Goal: Task Accomplishment & Management: Manage account settings

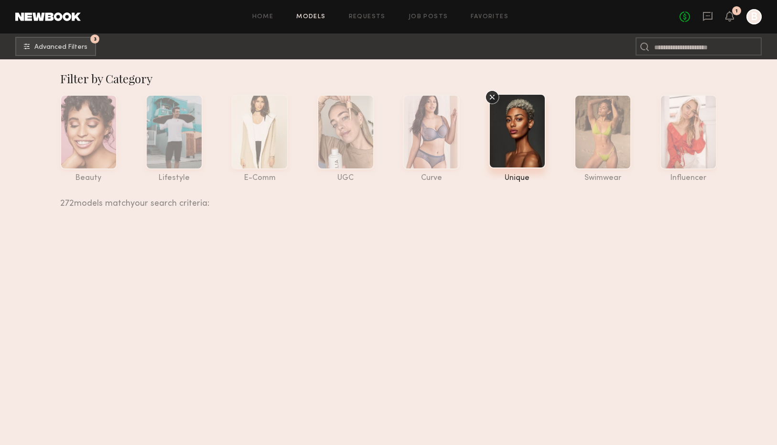
scroll to position [17246, 0]
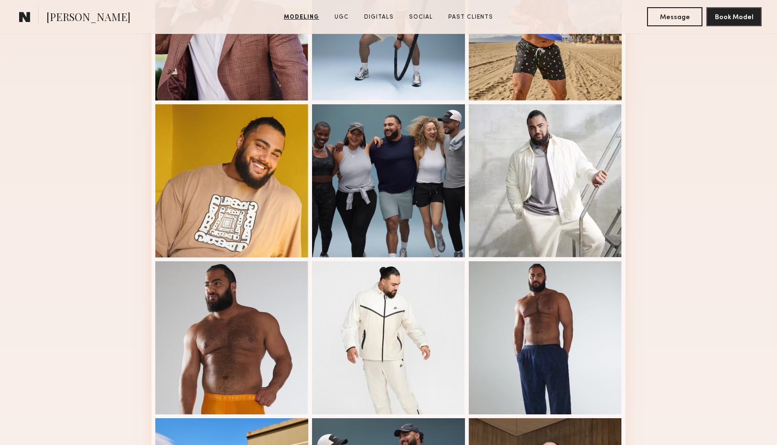
scroll to position [332, 0]
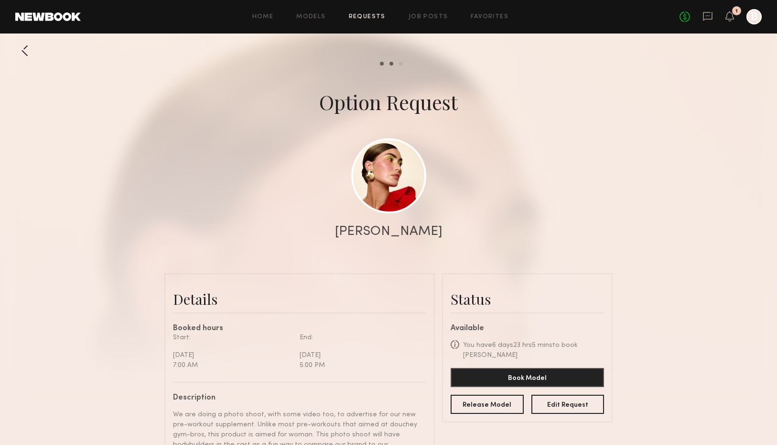
click at [75, 20] on link at bounding box center [48, 16] width 66 height 9
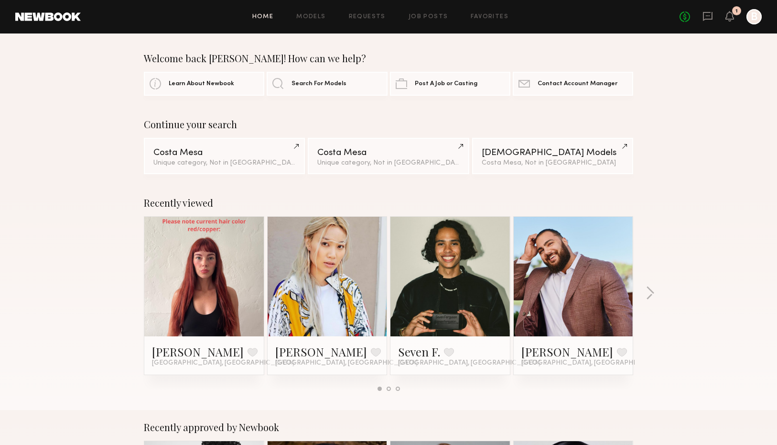
click at [734, 10] on div "1" at bounding box center [737, 10] width 9 height 9
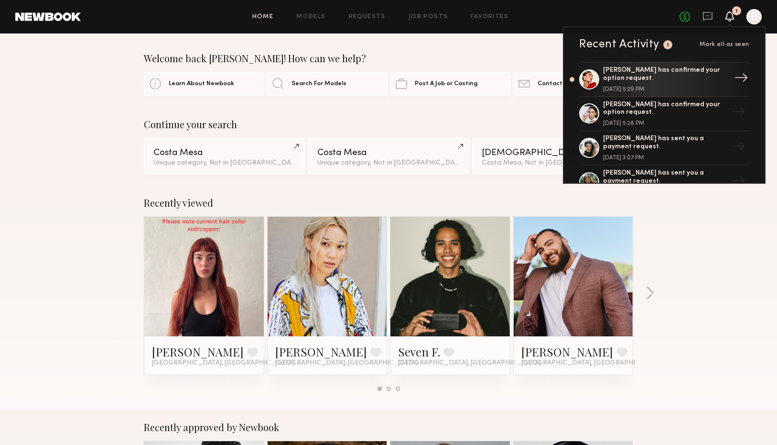
click at [702, 77] on div "[PERSON_NAME] has confirmed your option request." at bounding box center [665, 74] width 124 height 16
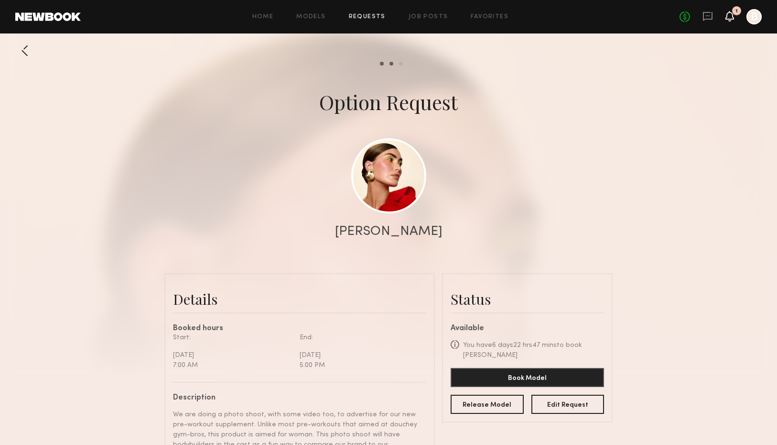
click at [728, 13] on icon at bounding box center [730, 15] width 8 height 7
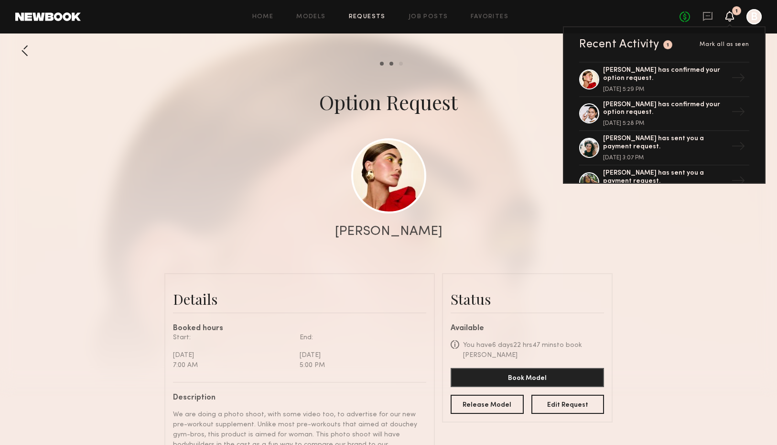
click at [737, 44] on span "Mark all as seen" at bounding box center [725, 45] width 50 height 6
